Goal: Navigation & Orientation: Find specific page/section

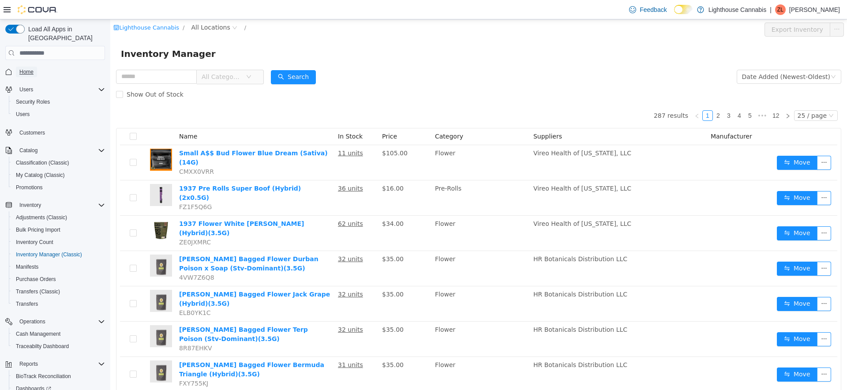
click at [32, 68] on span "Home" at bounding box center [26, 71] width 14 height 7
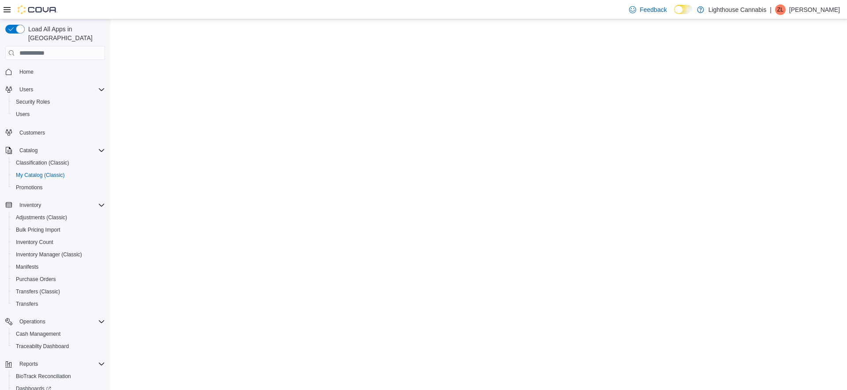
select select "**********"
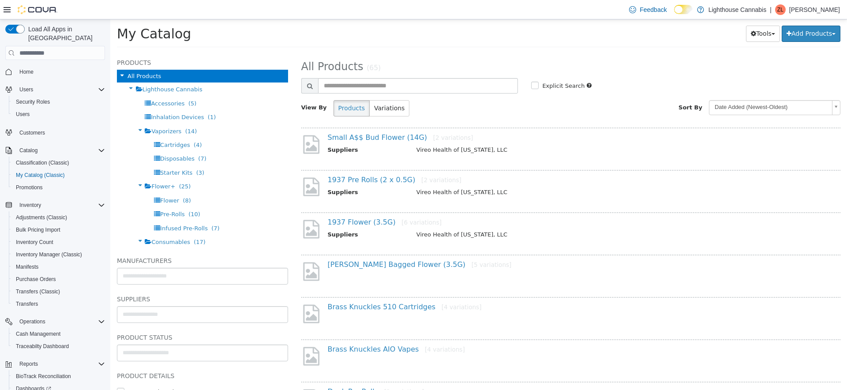
click at [505, 37] on div "Tools Merge Products Map Private Products Bulk Product Editor Export Add Produc…" at bounding box center [635, 34] width 409 height 16
